Goal: Transaction & Acquisition: Purchase product/service

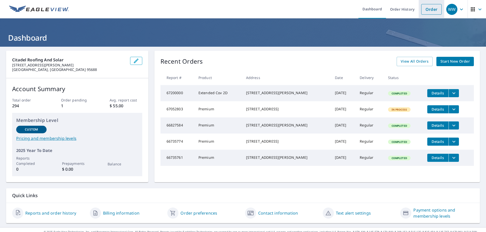
click at [425, 11] on link "Order" at bounding box center [431, 9] width 20 height 11
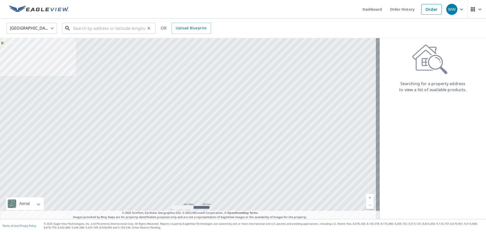
click at [76, 28] on input "text" at bounding box center [109, 28] width 72 height 14
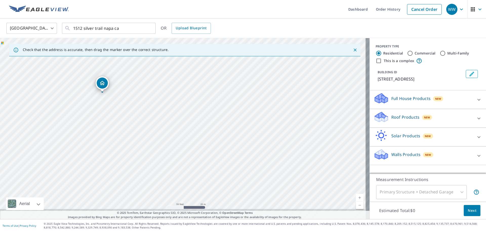
drag, startPoint x: 125, startPoint y: 138, endPoint x: 126, endPoint y: 103, distance: 35.2
click at [126, 103] on div "[STREET_ADDRESS]" at bounding box center [184, 128] width 369 height 181
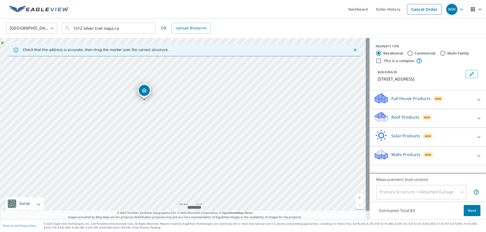
drag, startPoint x: 133, startPoint y: 130, endPoint x: 169, endPoint y: 126, distance: 36.6
click at [169, 126] on div "[STREET_ADDRESS]" at bounding box center [184, 128] width 369 height 181
click at [147, 115] on div "[STREET_ADDRESS]" at bounding box center [184, 128] width 369 height 181
drag, startPoint x: 145, startPoint y: 92, endPoint x: 149, endPoint y: 109, distance: 17.4
drag, startPoint x: 165, startPoint y: 151, endPoint x: 108, endPoint y: 64, distance: 104.3
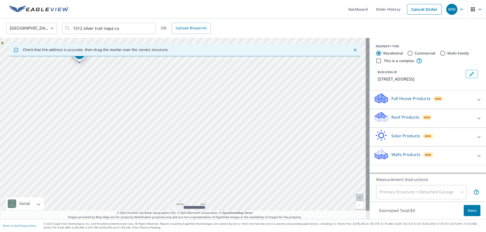
click at [108, 64] on div "[STREET_ADDRESS]" at bounding box center [184, 128] width 369 height 181
drag, startPoint x: 174, startPoint y: 130, endPoint x: 105, endPoint y: 66, distance: 94.2
click at [105, 66] on div "[STREET_ADDRESS]" at bounding box center [184, 128] width 369 height 181
drag, startPoint x: 177, startPoint y: 153, endPoint x: 165, endPoint y: 77, distance: 76.6
click at [165, 77] on div "[STREET_ADDRESS]" at bounding box center [184, 128] width 369 height 181
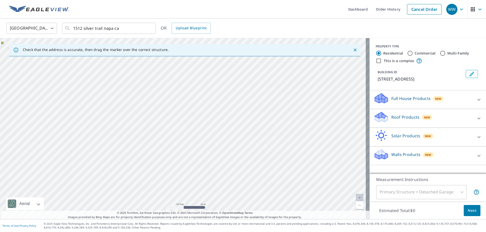
drag, startPoint x: 203, startPoint y: 144, endPoint x: 190, endPoint y: 74, distance: 71.1
click at [190, 74] on div "[STREET_ADDRESS]" at bounding box center [184, 128] width 369 height 181
drag, startPoint x: 209, startPoint y: 144, endPoint x: 73, endPoint y: 61, distance: 159.5
click at [73, 61] on div "[STREET_ADDRESS]" at bounding box center [184, 128] width 369 height 181
drag, startPoint x: 178, startPoint y: 154, endPoint x: 185, endPoint y: 69, distance: 85.6
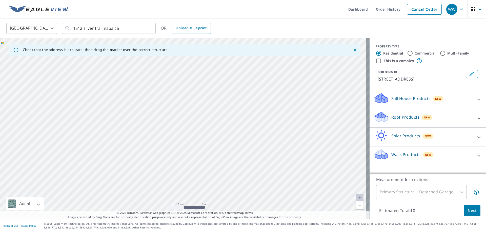
click at [185, 69] on div "[STREET_ADDRESS]" at bounding box center [184, 128] width 369 height 181
drag, startPoint x: 177, startPoint y: 142, endPoint x: 241, endPoint y: 163, distance: 67.5
click at [241, 163] on div "[STREET_ADDRESS]" at bounding box center [184, 128] width 369 height 181
drag, startPoint x: 156, startPoint y: 124, endPoint x: 217, endPoint y: 169, distance: 75.2
click at [220, 168] on div "[STREET_ADDRESS]" at bounding box center [184, 128] width 369 height 181
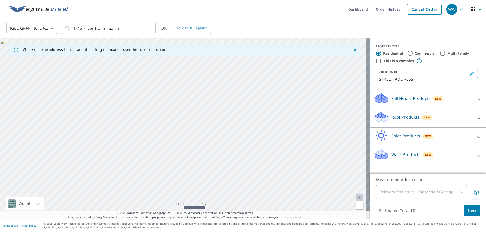
drag, startPoint x: 139, startPoint y: 122, endPoint x: 224, endPoint y: 161, distance: 93.6
click at [224, 161] on div "[STREET_ADDRESS]" at bounding box center [184, 128] width 369 height 181
drag, startPoint x: 193, startPoint y: 113, endPoint x: 218, endPoint y: 166, distance: 58.7
click at [218, 166] on div "[STREET_ADDRESS]" at bounding box center [184, 128] width 369 height 181
drag, startPoint x: 183, startPoint y: 103, endPoint x: 212, endPoint y: 174, distance: 76.5
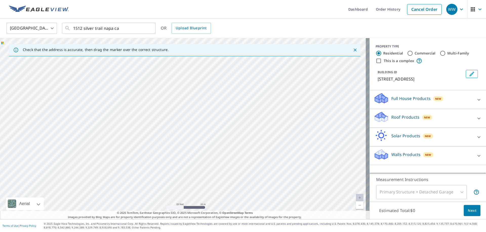
click at [212, 173] on div "[STREET_ADDRESS]" at bounding box center [184, 128] width 369 height 181
drag, startPoint x: 171, startPoint y: 106, endPoint x: 215, endPoint y: 187, distance: 91.9
click at [215, 185] on div "[STREET_ADDRESS]" at bounding box center [184, 128] width 369 height 181
drag, startPoint x: 168, startPoint y: 115, endPoint x: 192, endPoint y: 182, distance: 71.4
click at [192, 182] on div "[STREET_ADDRESS]" at bounding box center [184, 128] width 369 height 181
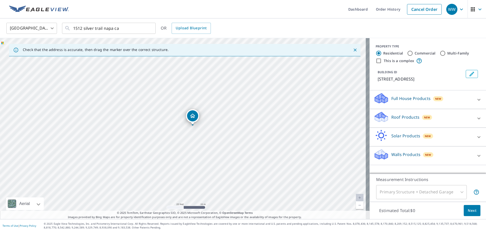
drag, startPoint x: 190, startPoint y: 125, endPoint x: 191, endPoint y: 199, distance: 74.1
click at [191, 199] on div "[STREET_ADDRESS]" at bounding box center [184, 128] width 369 height 181
click at [201, 119] on div "[STREET_ADDRESS]" at bounding box center [184, 128] width 369 height 181
drag, startPoint x: 201, startPoint y: 119, endPoint x: 181, endPoint y: 116, distance: 20.0
click at [182, 115] on div "[STREET_ADDRESS]" at bounding box center [184, 128] width 369 height 181
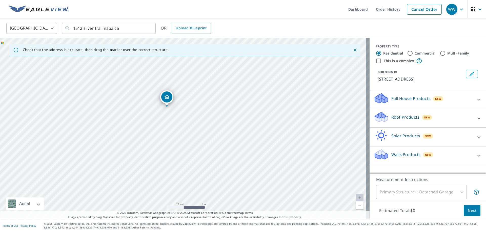
drag, startPoint x: 173, startPoint y: 113, endPoint x: 165, endPoint y: 98, distance: 16.9
drag, startPoint x: 182, startPoint y: 147, endPoint x: 168, endPoint y: 168, distance: 24.8
click at [168, 168] on div "[STREET_ADDRESS]" at bounding box center [184, 128] width 369 height 181
drag, startPoint x: 212, startPoint y: 95, endPoint x: 194, endPoint y: 77, distance: 25.6
click at [194, 77] on div "[STREET_ADDRESS]" at bounding box center [184, 128] width 369 height 181
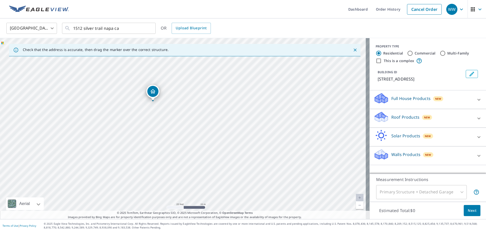
drag, startPoint x: 155, startPoint y: 141, endPoint x: 156, endPoint y: 113, distance: 28.1
click at [156, 113] on div "[STREET_ADDRESS]" at bounding box center [184, 128] width 369 height 181
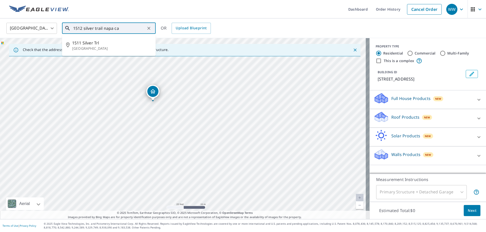
click at [81, 28] on input "1512 silver trail napa ca" at bounding box center [109, 28] width 72 height 14
click at [84, 41] on span "1514 Silver Trl" at bounding box center [111, 43] width 79 height 6
type input "[STREET_ADDRESS]"
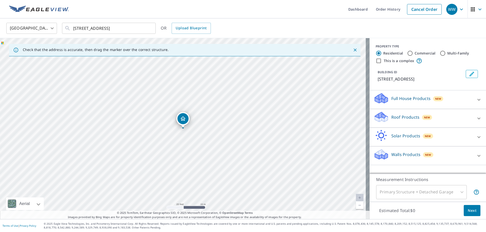
click at [476, 119] on icon at bounding box center [479, 119] width 6 height 6
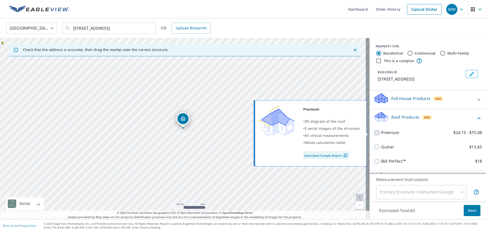
click at [373, 133] on input "Premium $24.15 - $75.08" at bounding box center [377, 133] width 8 height 6
checkbox input "true"
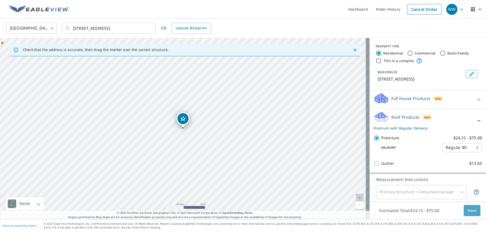
click at [470, 211] on span "Next" at bounding box center [471, 211] width 9 height 6
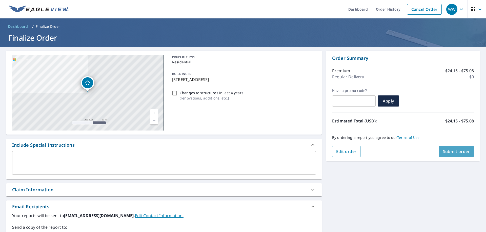
click at [450, 150] on span "Submit order" at bounding box center [456, 152] width 27 height 6
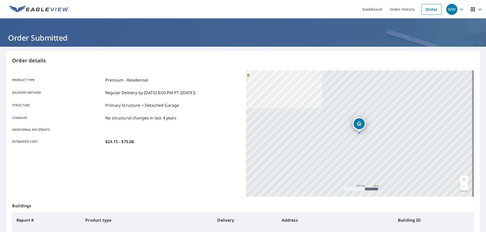
click at [458, 8] on icon "button" at bounding box center [461, 9] width 6 height 6
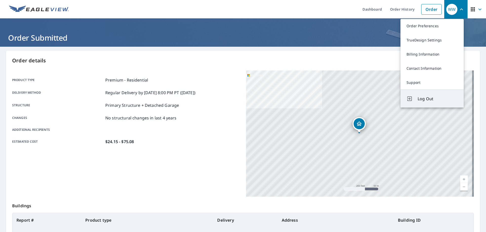
click at [424, 101] on span "Log Out" at bounding box center [437, 99] width 40 height 6
